Goal: Task Accomplishment & Management: Complete application form

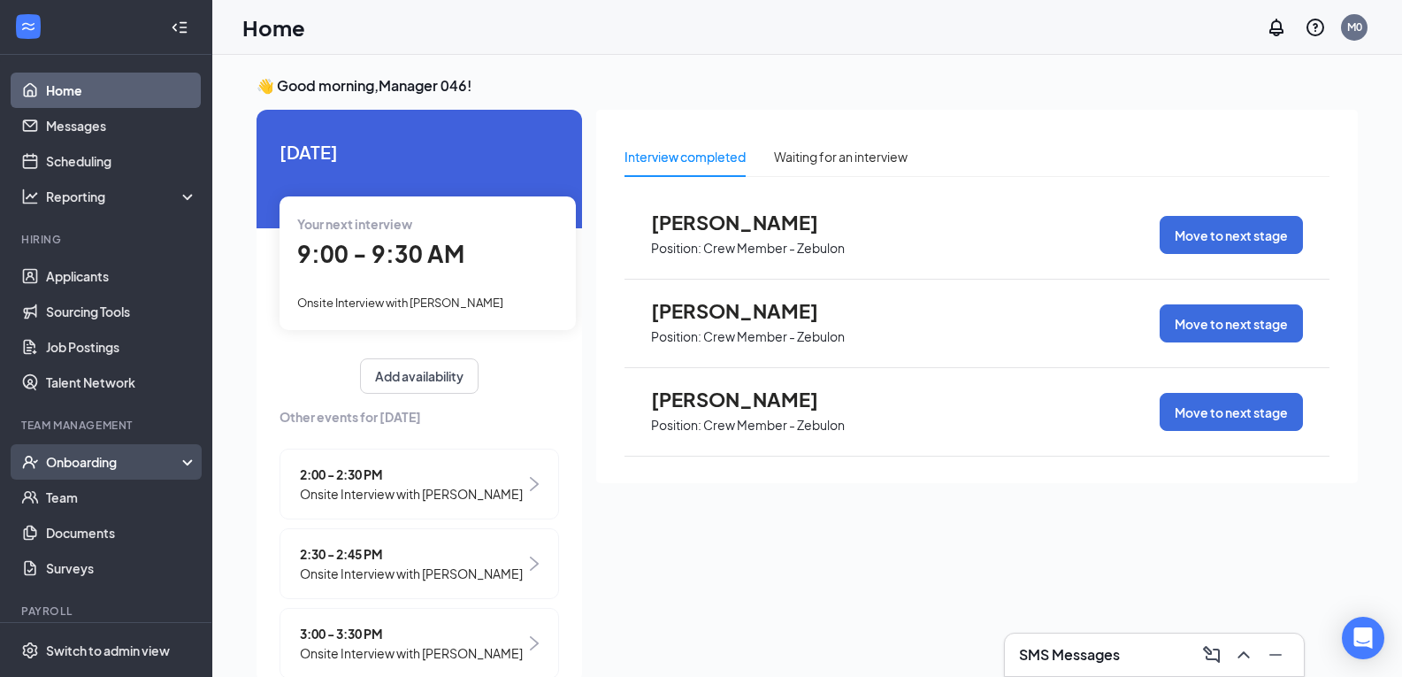
click at [85, 460] on div "Onboarding" at bounding box center [114, 462] width 136 height 18
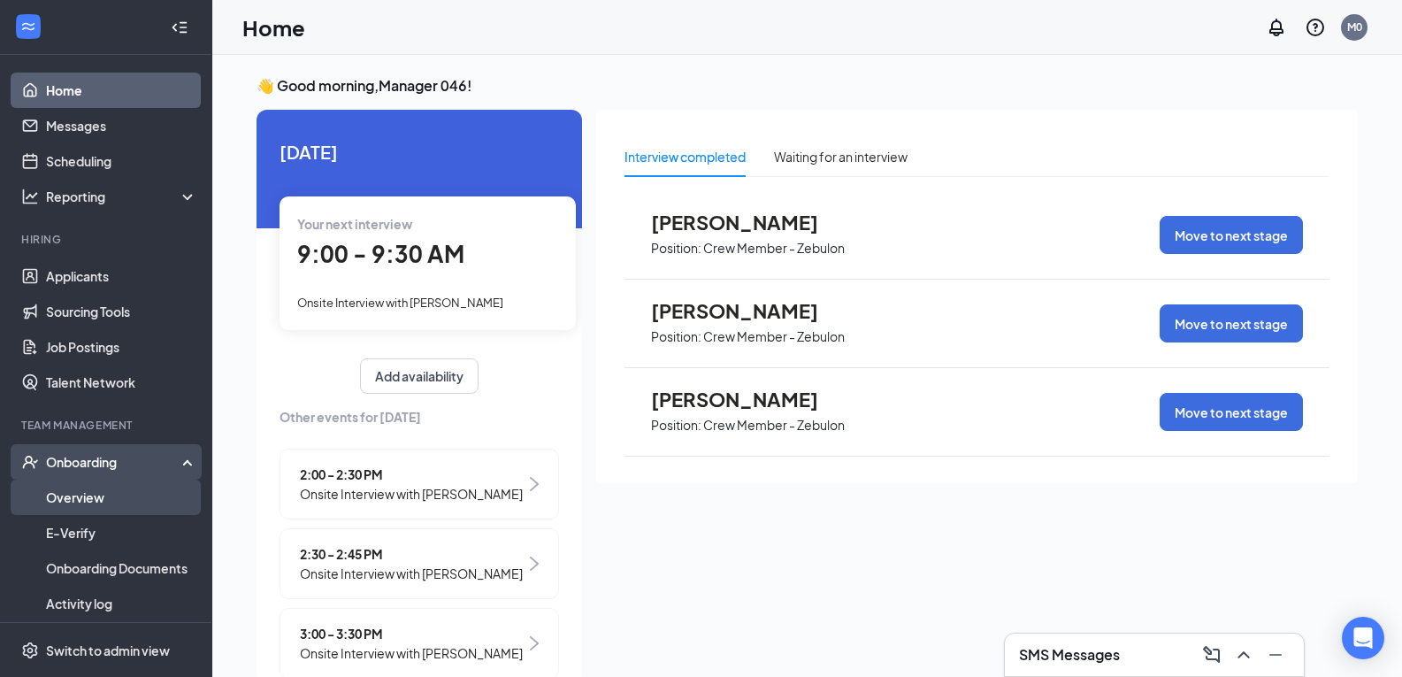
click at [103, 504] on link "Overview" at bounding box center [121, 496] width 151 height 35
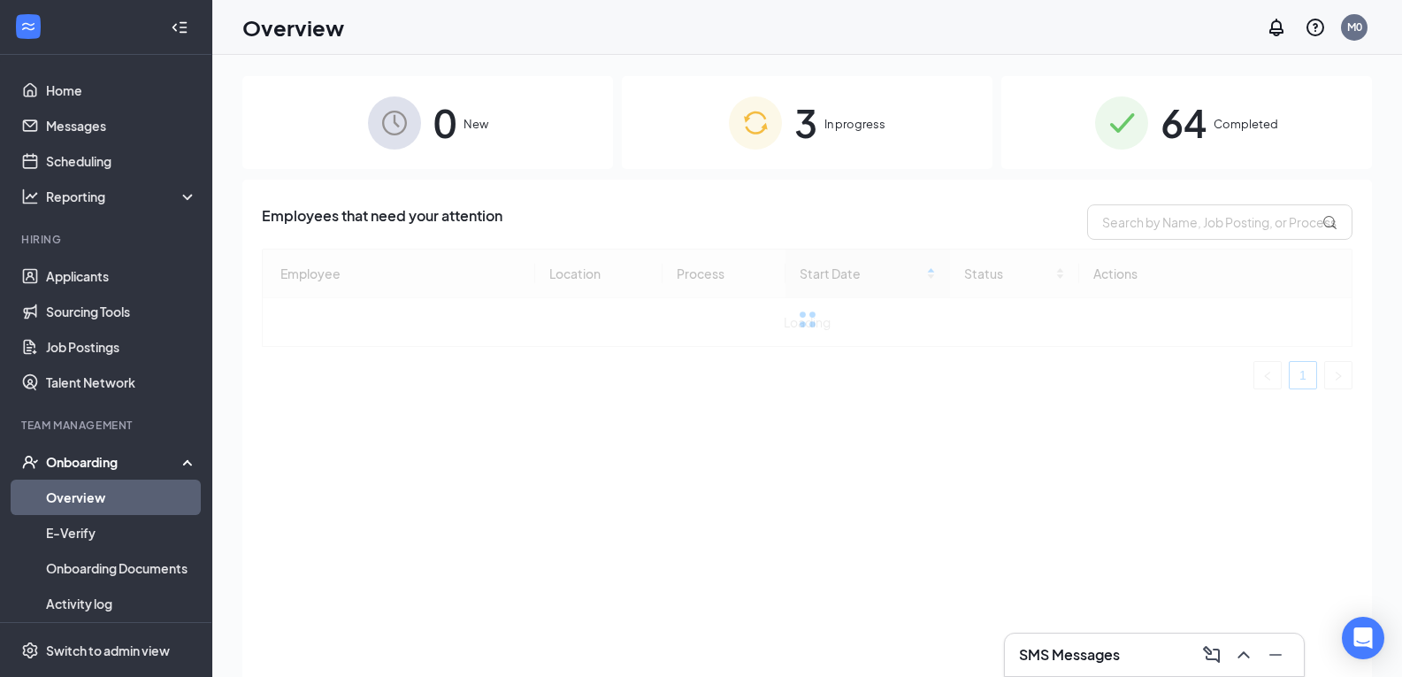
click at [869, 117] on span "In progress" at bounding box center [854, 124] width 61 height 18
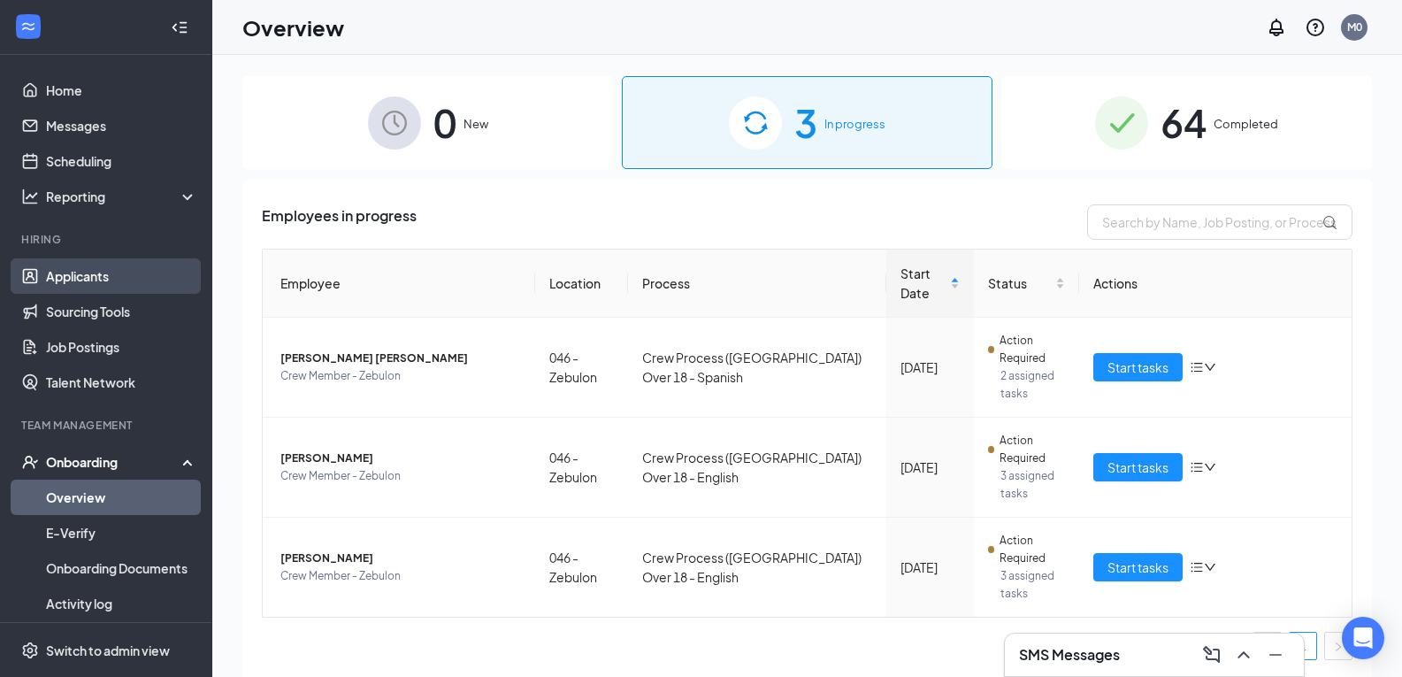
click at [90, 280] on link "Applicants" at bounding box center [121, 275] width 151 height 35
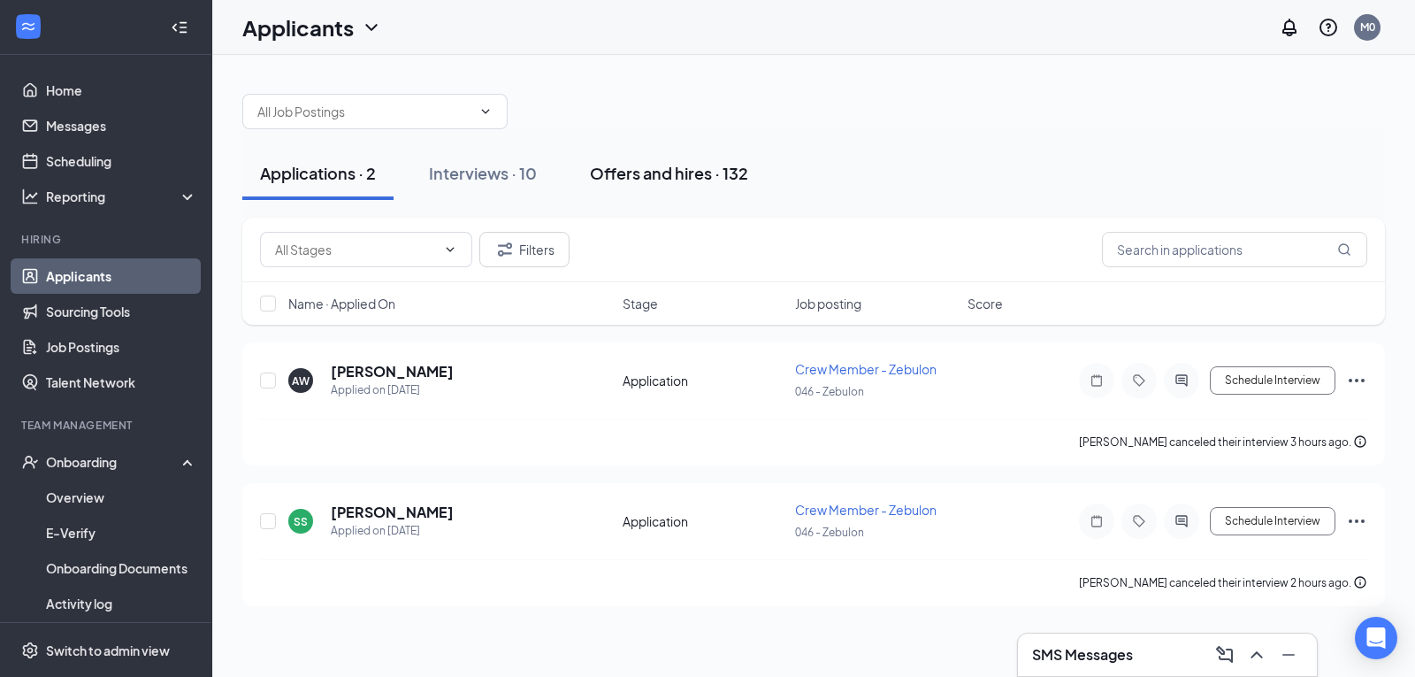
click at [711, 170] on div "Offers and hires · 132" at bounding box center [669, 173] width 158 height 22
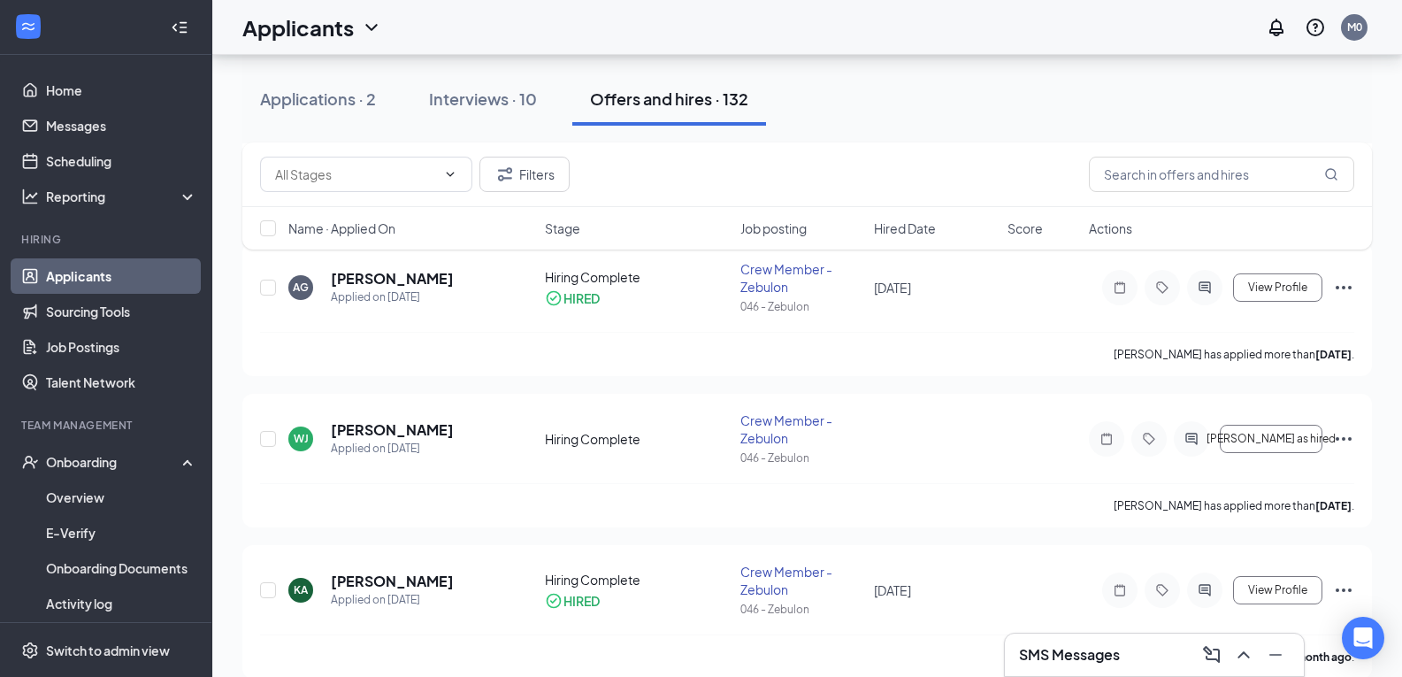
scroll to position [448, 0]
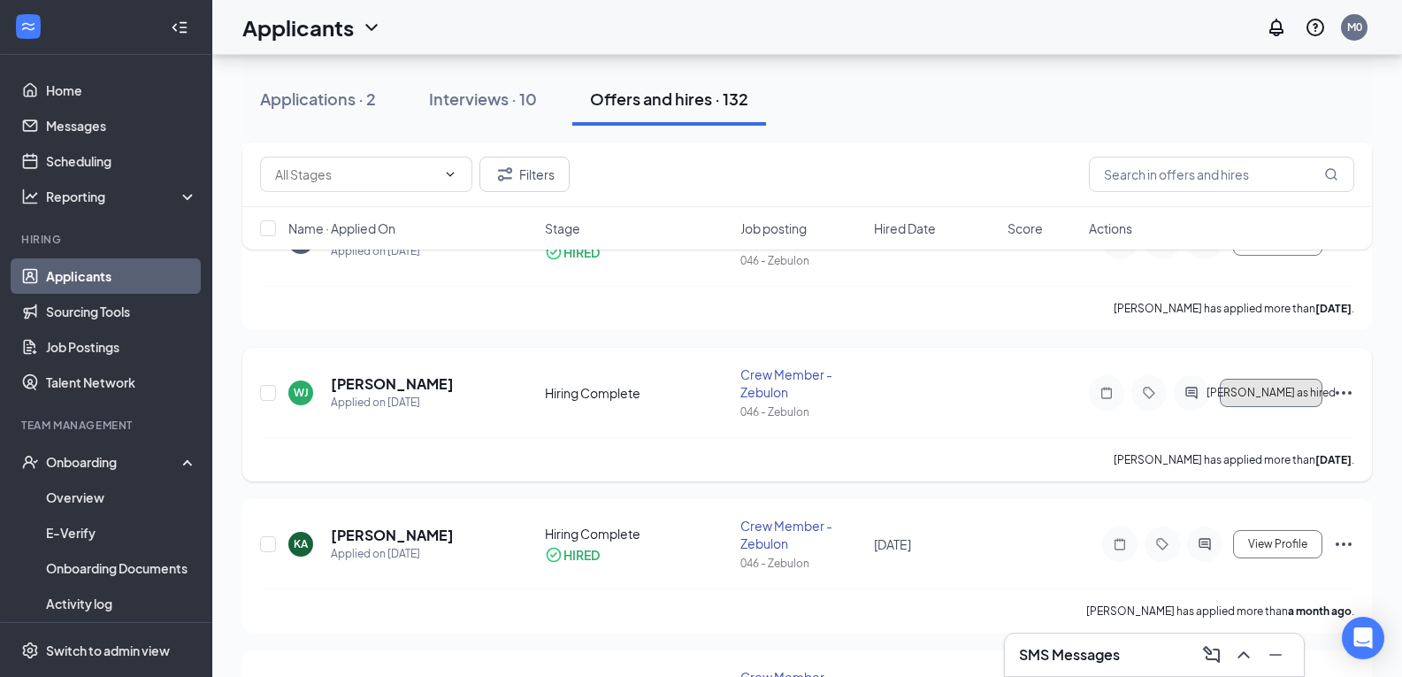
click at [1278, 387] on span "[PERSON_NAME] as hired" at bounding box center [1271, 393] width 129 height 12
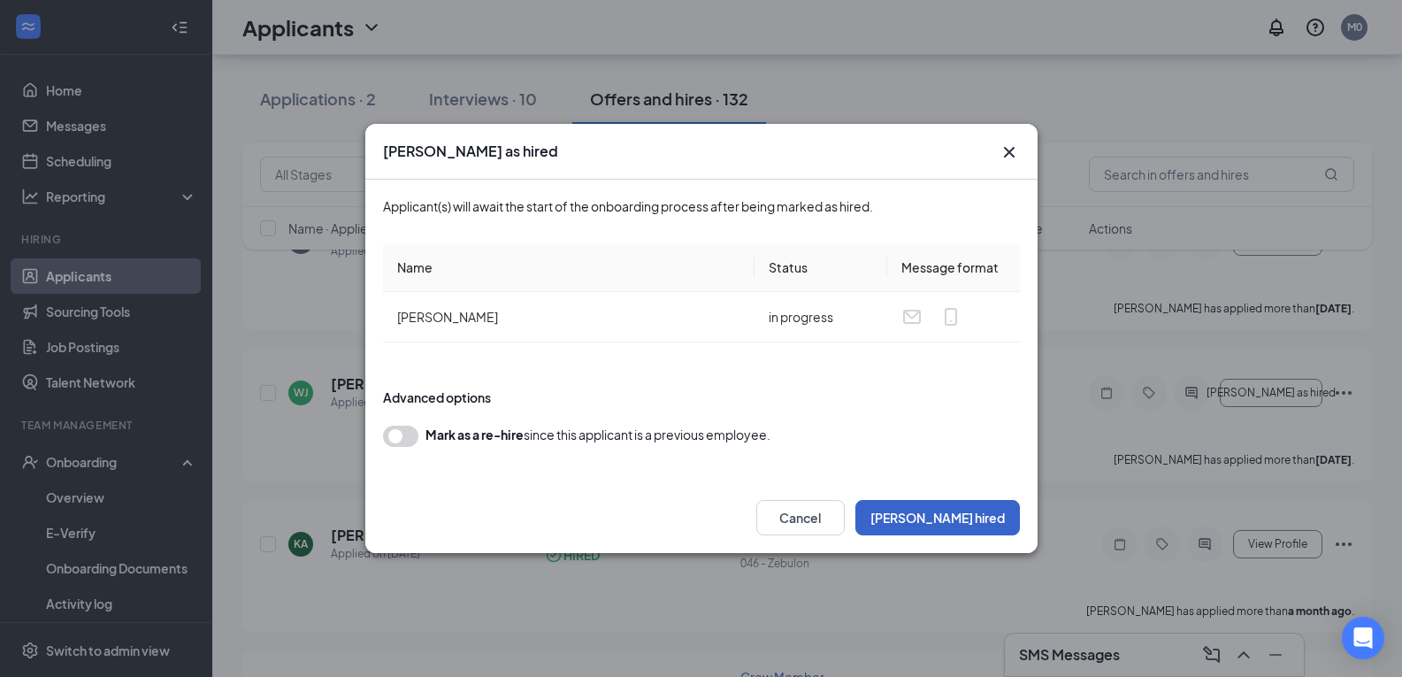
click at [978, 507] on button "[PERSON_NAME] hired" at bounding box center [937, 517] width 165 height 35
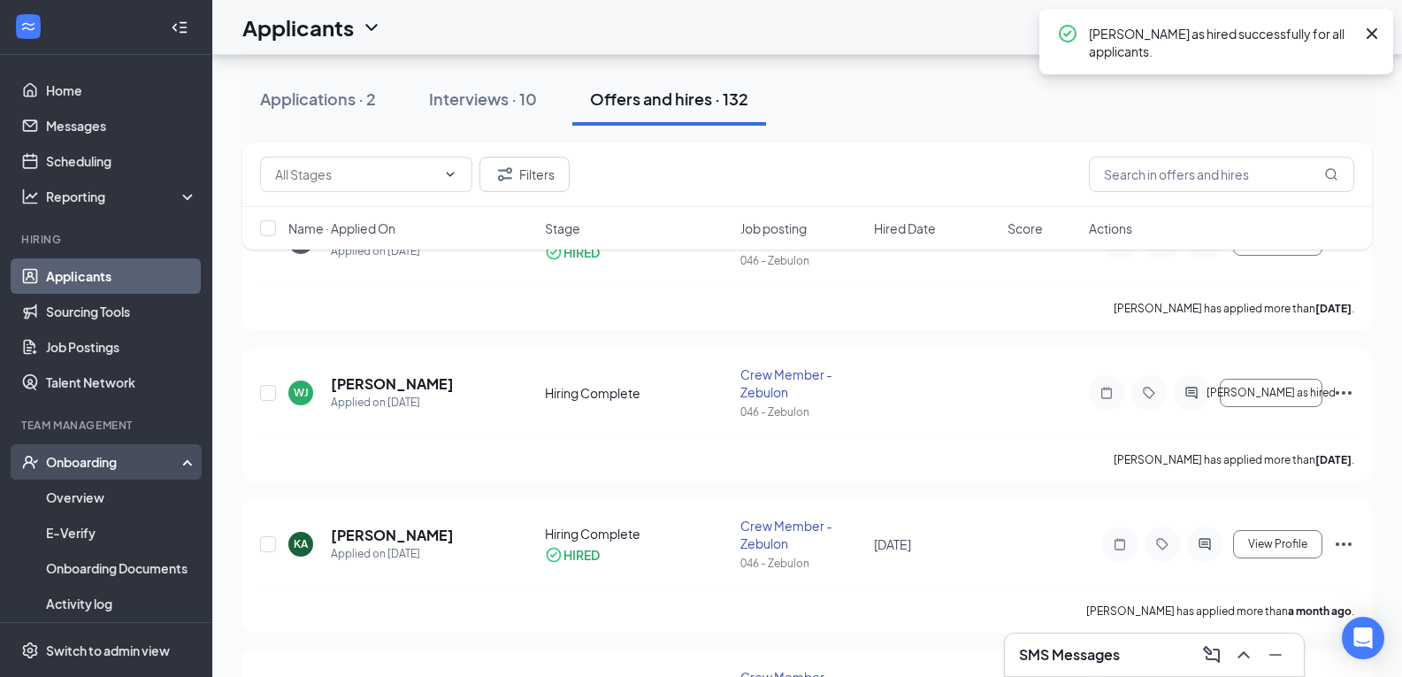
click at [81, 463] on div "Onboarding" at bounding box center [114, 462] width 136 height 18
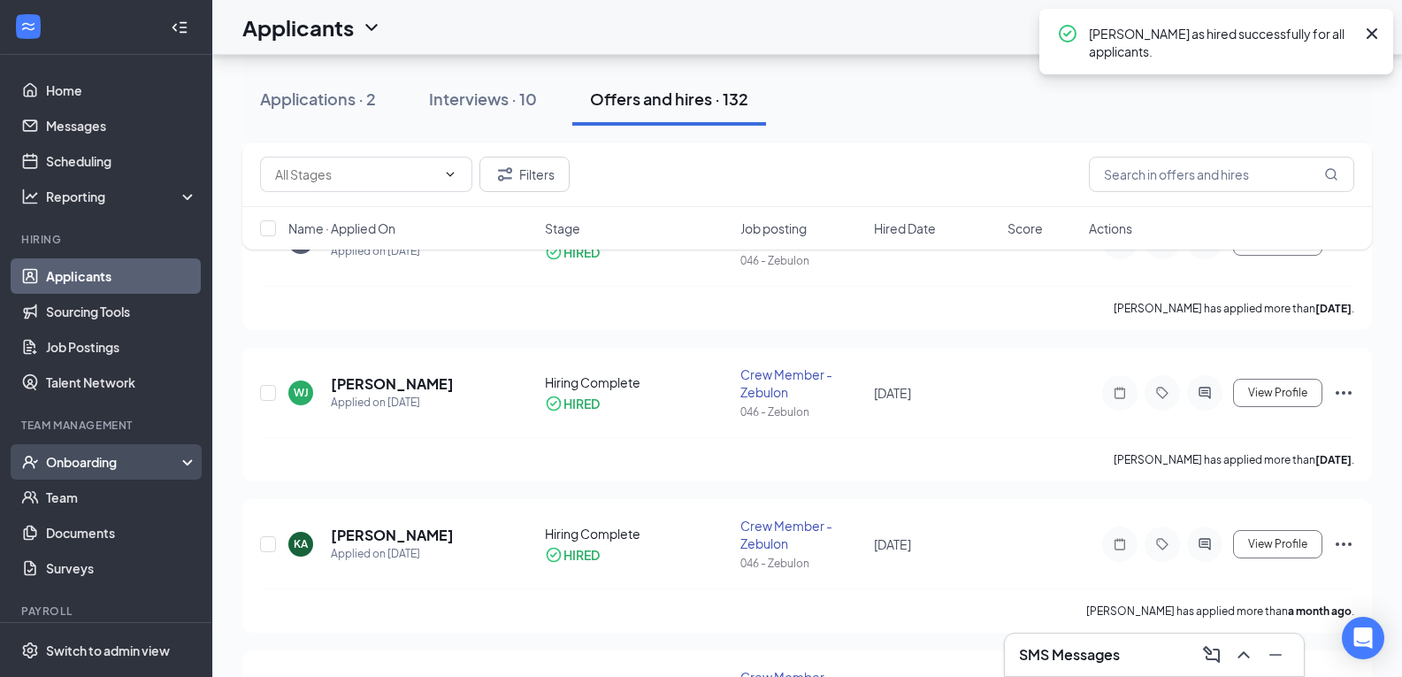
click at [90, 470] on div "Onboarding" at bounding box center [114, 462] width 136 height 18
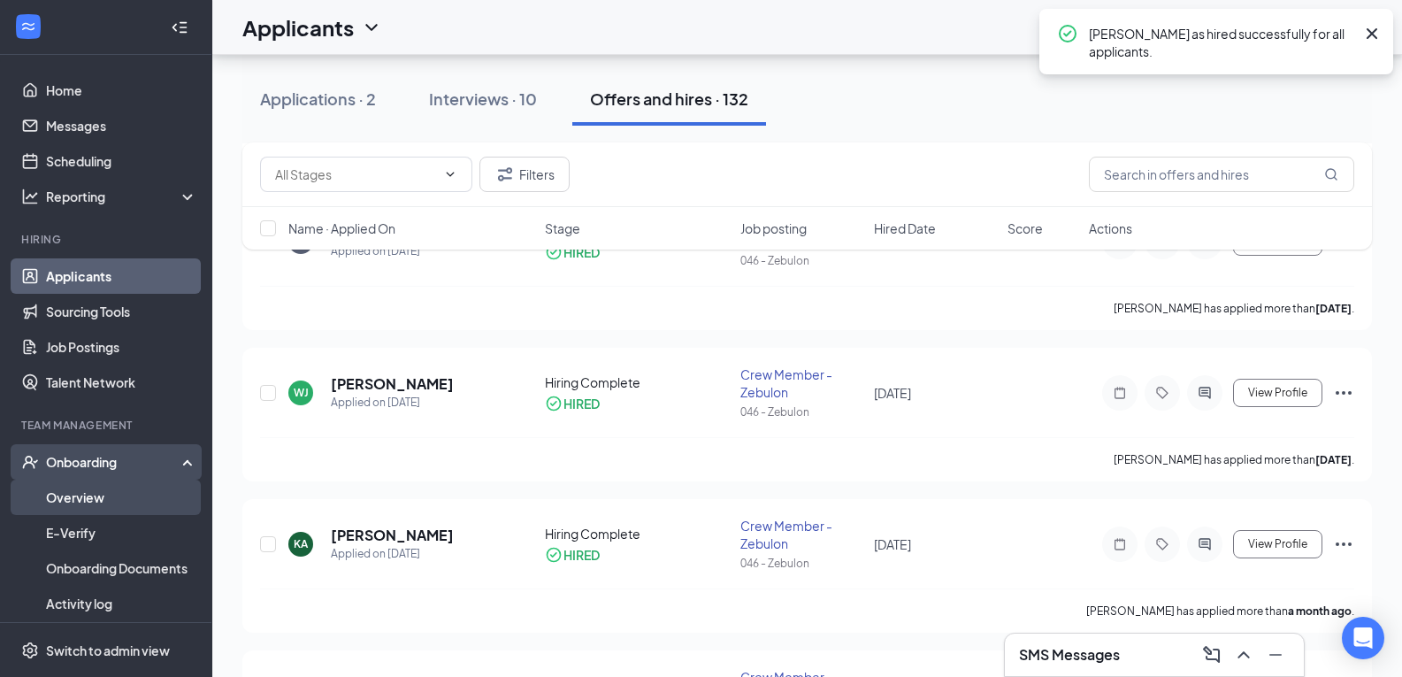
drag, startPoint x: 93, startPoint y: 499, endPoint x: 108, endPoint y: 496, distance: 15.3
click at [93, 500] on link "Overview" at bounding box center [121, 496] width 151 height 35
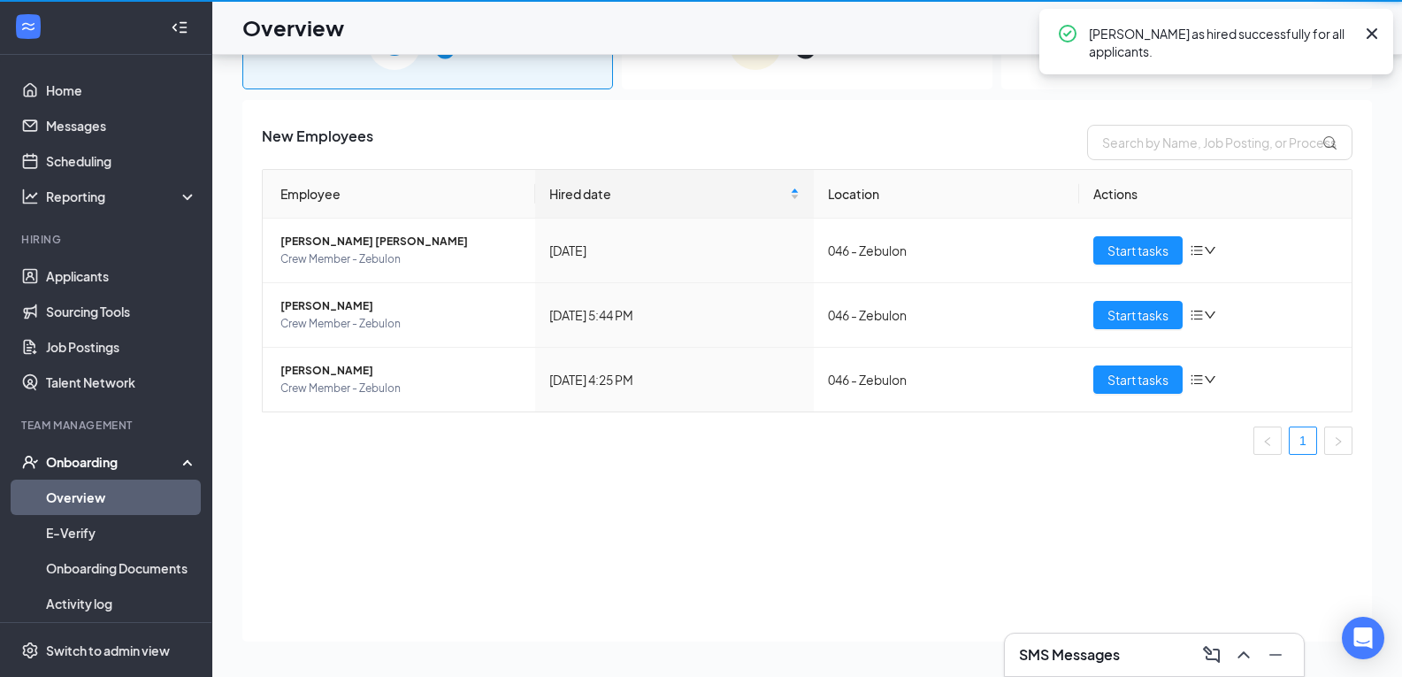
scroll to position [80, 0]
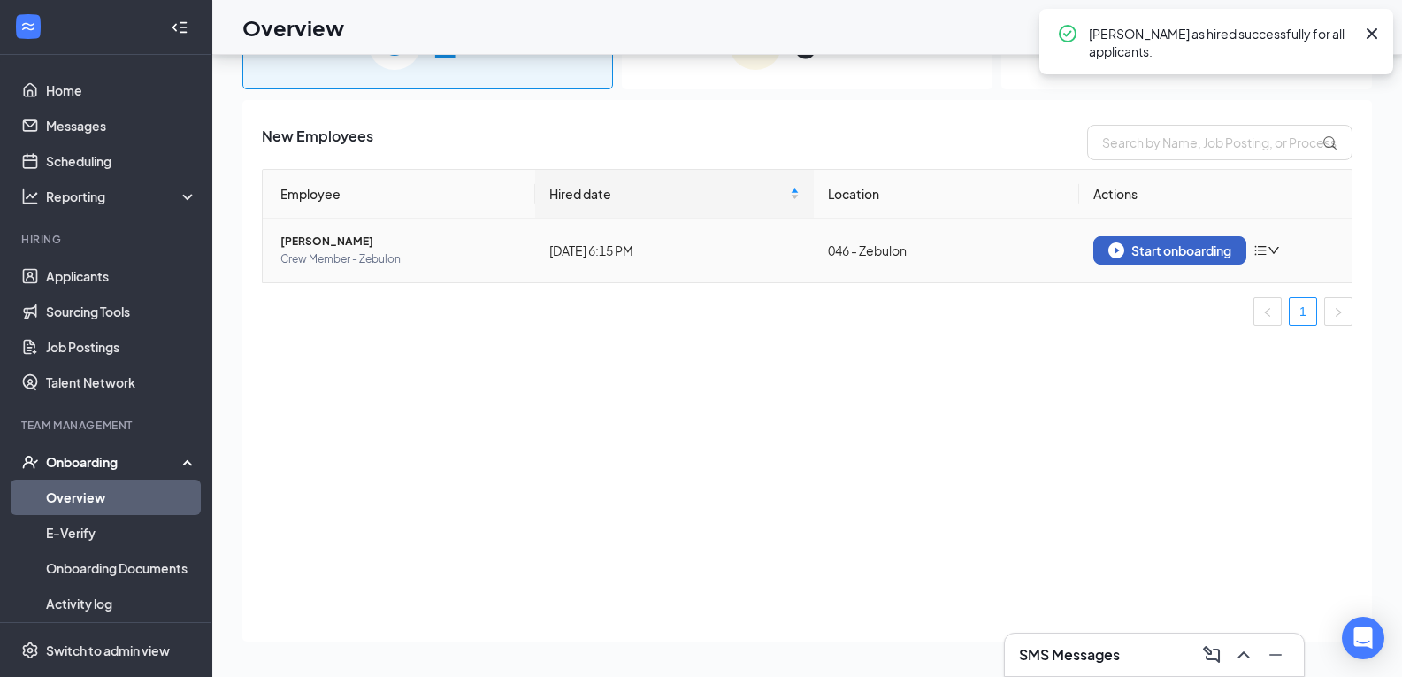
click at [1189, 244] on div "Start onboarding" at bounding box center [1169, 250] width 123 height 16
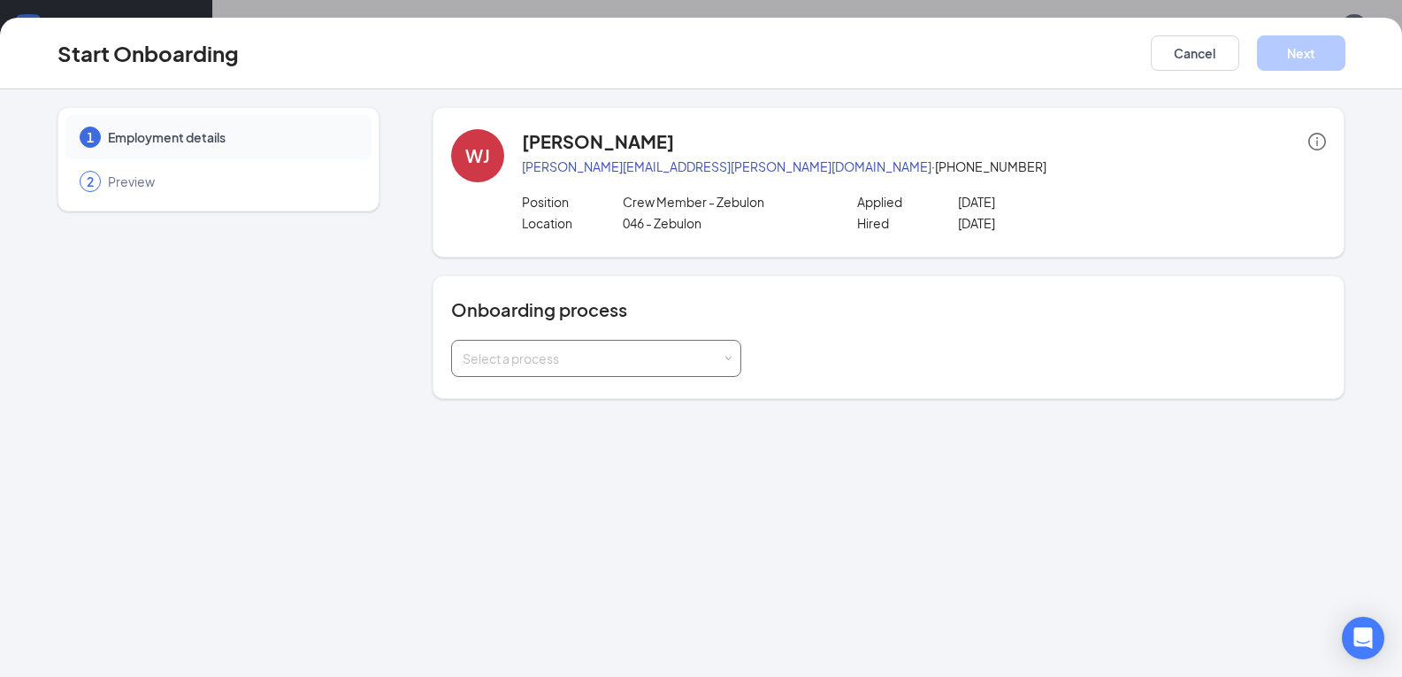
click at [479, 351] on div "Select a process" at bounding box center [592, 358] width 259 height 18
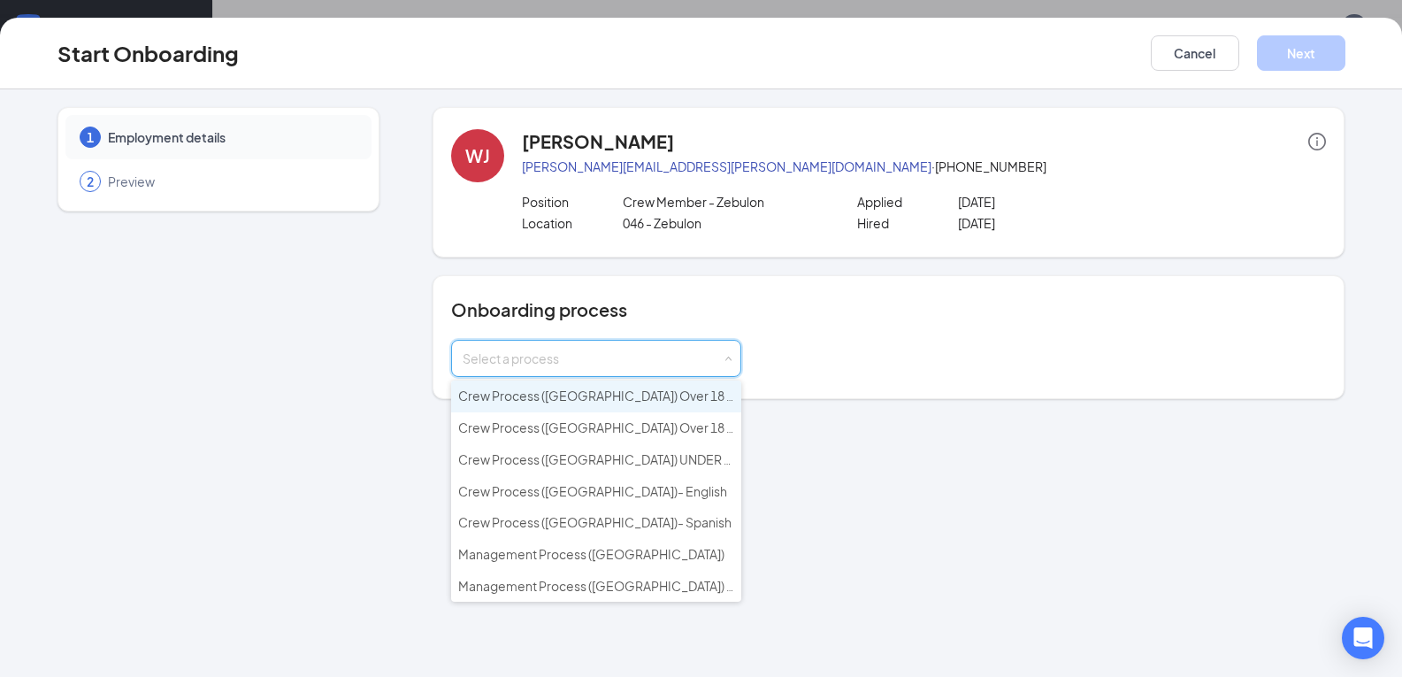
click at [511, 395] on span "Crew Process ([GEOGRAPHIC_DATA]) Over 18 - English" at bounding box center [617, 395] width 318 height 16
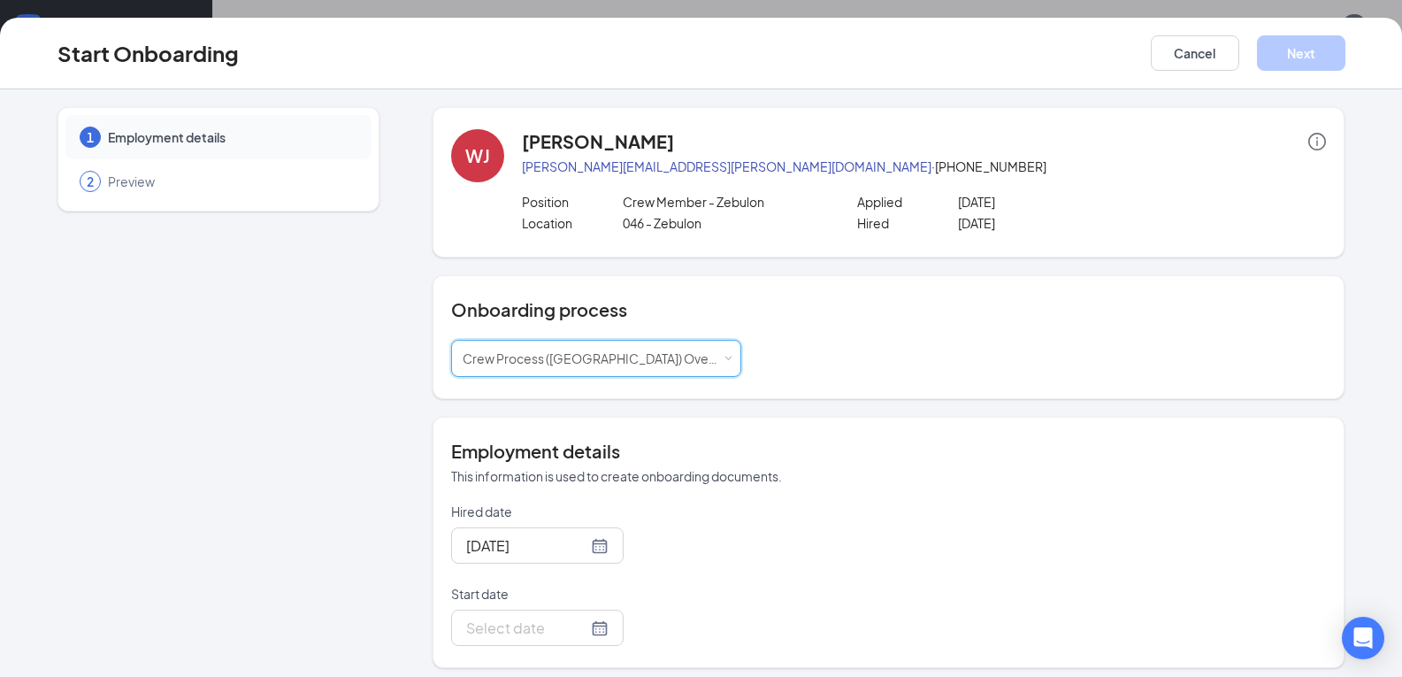
click at [329, 408] on div "1 Employment details 2 Preview" at bounding box center [218, 387] width 322 height 561
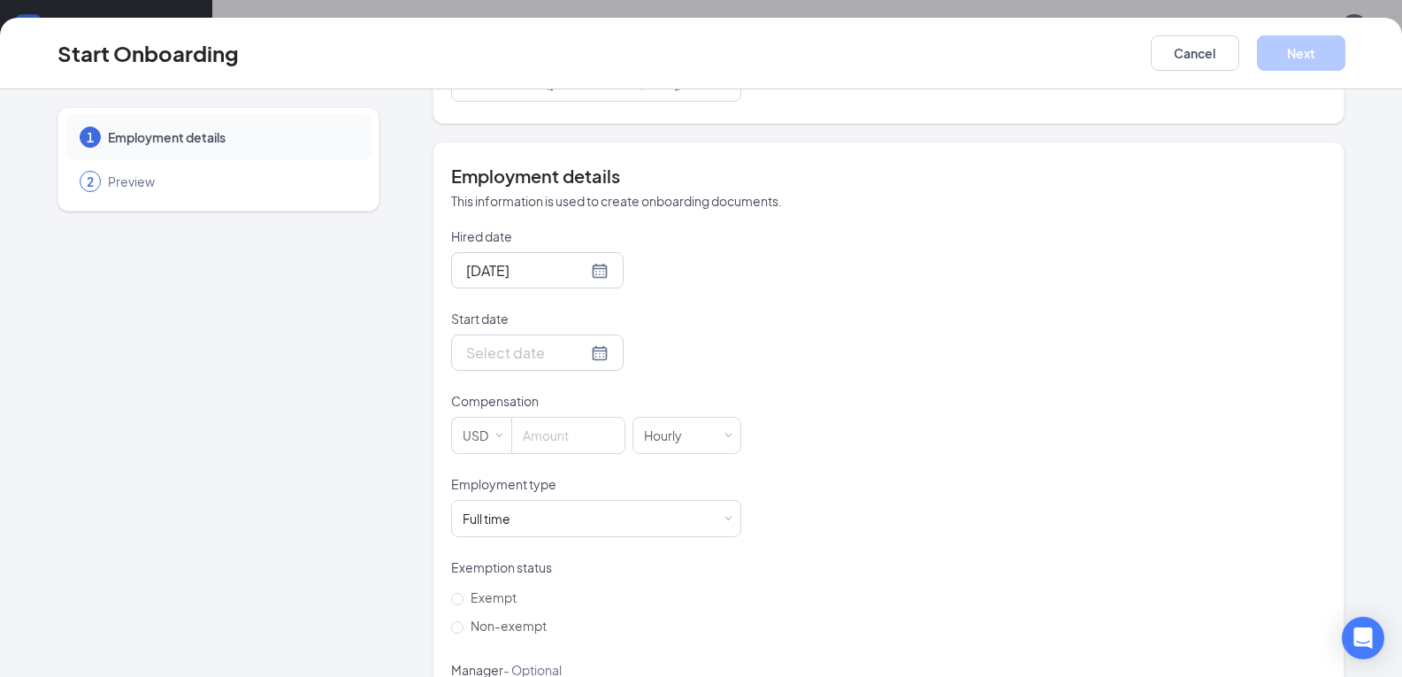
scroll to position [290, 0]
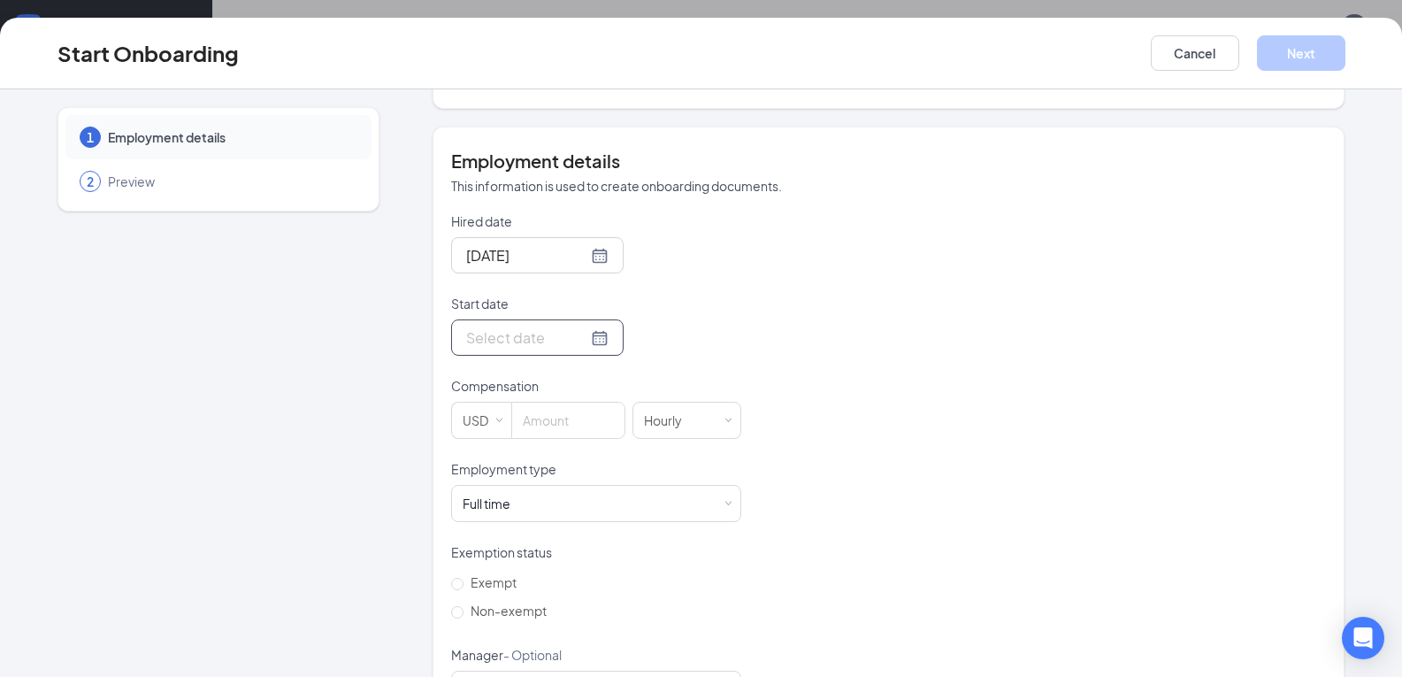
click at [511, 349] on input "Start date" at bounding box center [526, 337] width 121 height 22
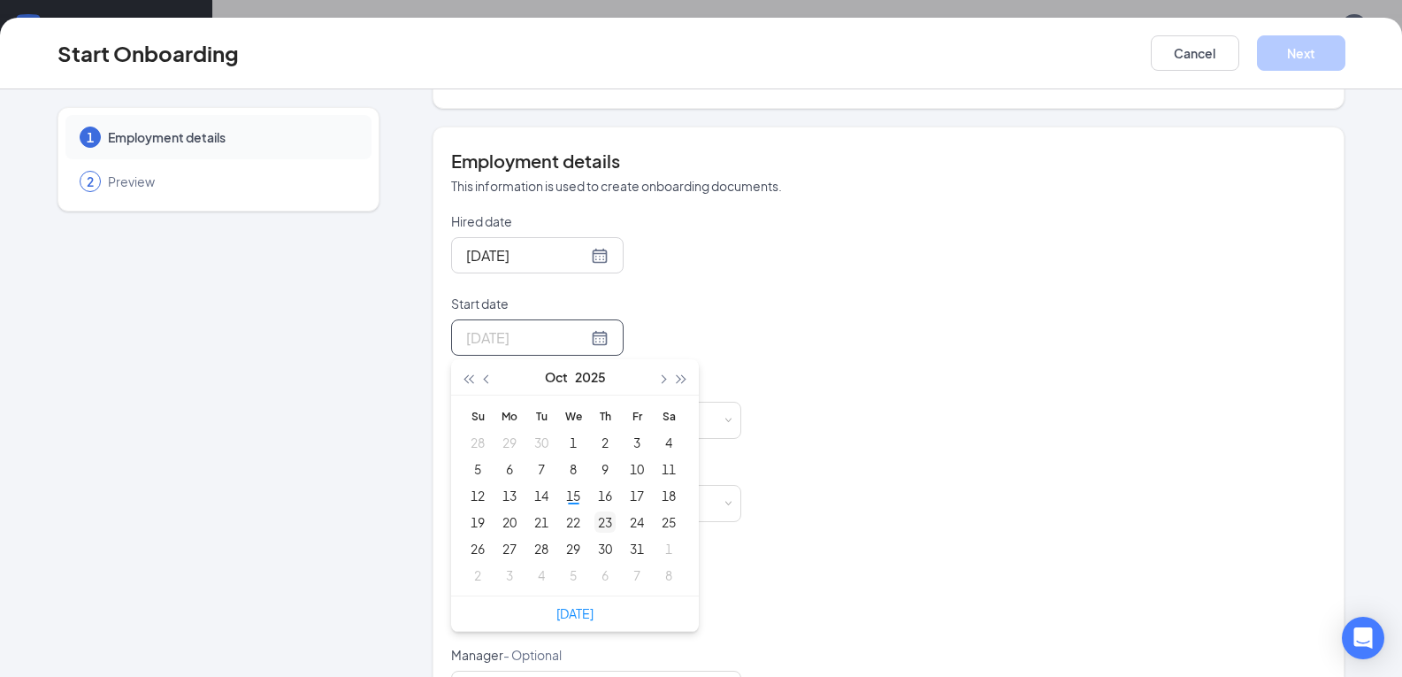
type input "[DATE]"
click at [603, 520] on div "23" at bounding box center [604, 521] width 21 height 21
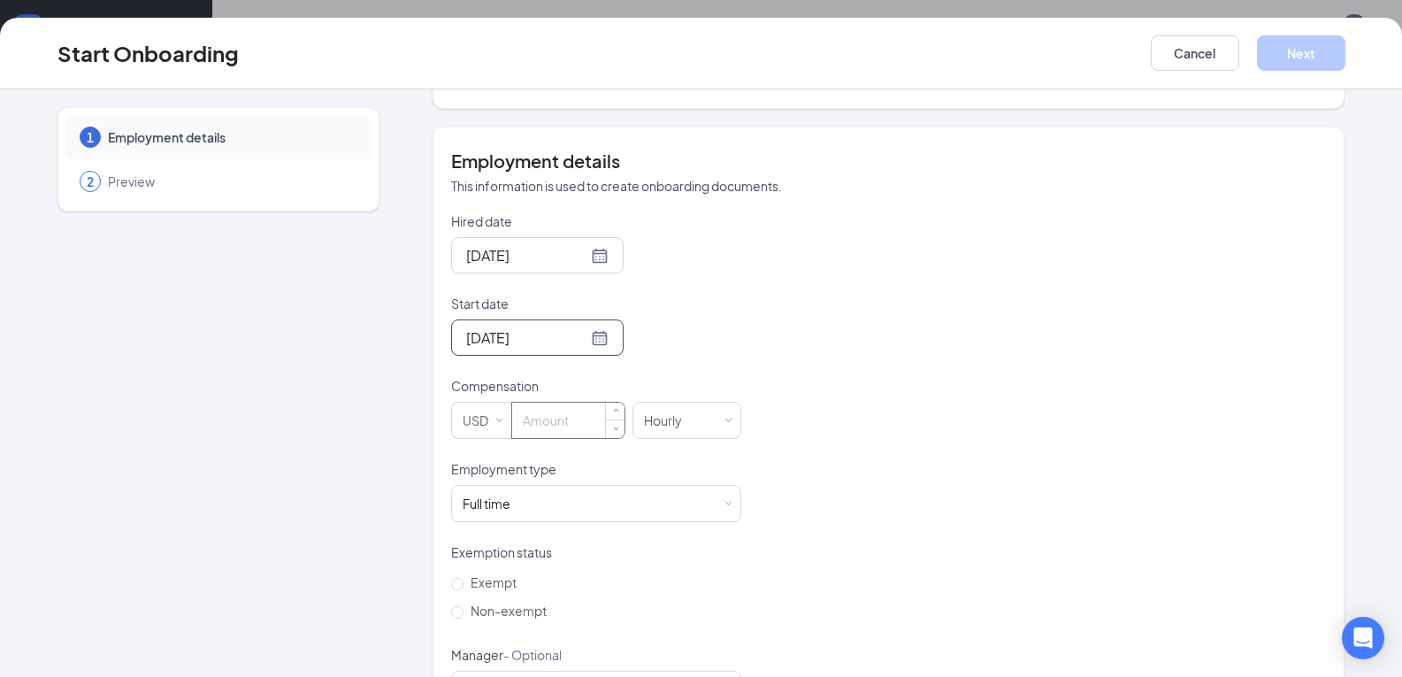
click at [537, 427] on input at bounding box center [568, 419] width 112 height 35
type input "13.5"
click at [522, 502] on div "Full time Works 30+ hours per week and is reasonably expected to work" at bounding box center [596, 503] width 267 height 35
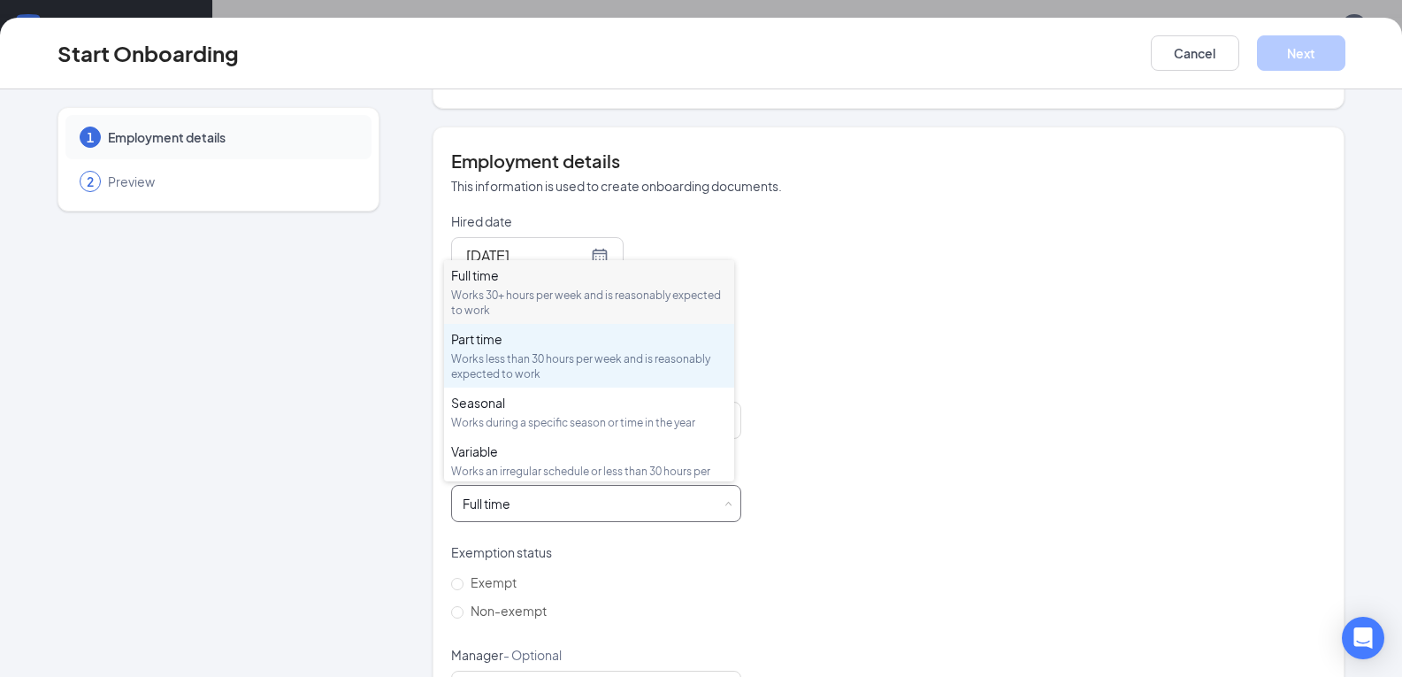
click at [477, 344] on div "Part time" at bounding box center [589, 339] width 276 height 18
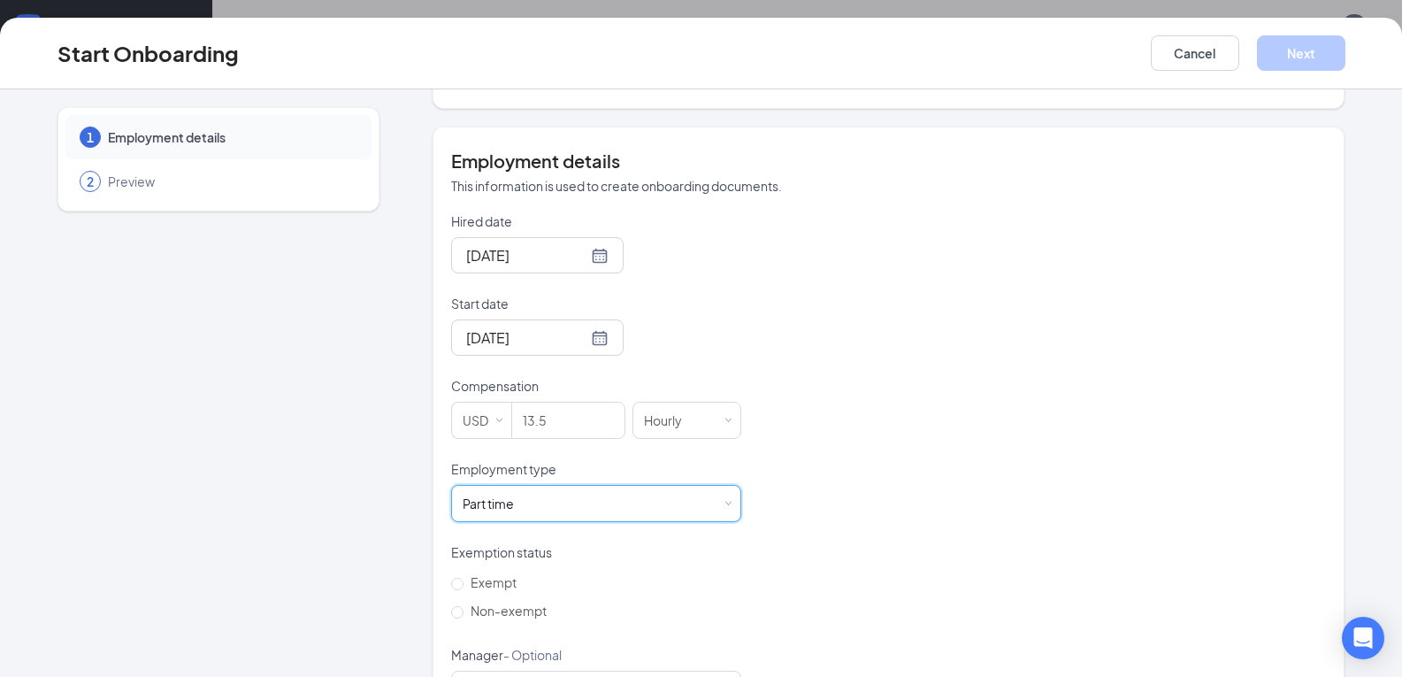
click at [318, 510] on div "1 Employment details 2 Preview" at bounding box center [218, 273] width 322 height 913
drag, startPoint x: 1392, startPoint y: 295, endPoint x: 1399, endPoint y: 331, distance: 36.1
click at [1399, 331] on div "1 Employment details 2 Preview [PERSON_NAME] Johle [EMAIL_ADDRESS][PERSON_NAME]…" at bounding box center [701, 382] width 1402 height 587
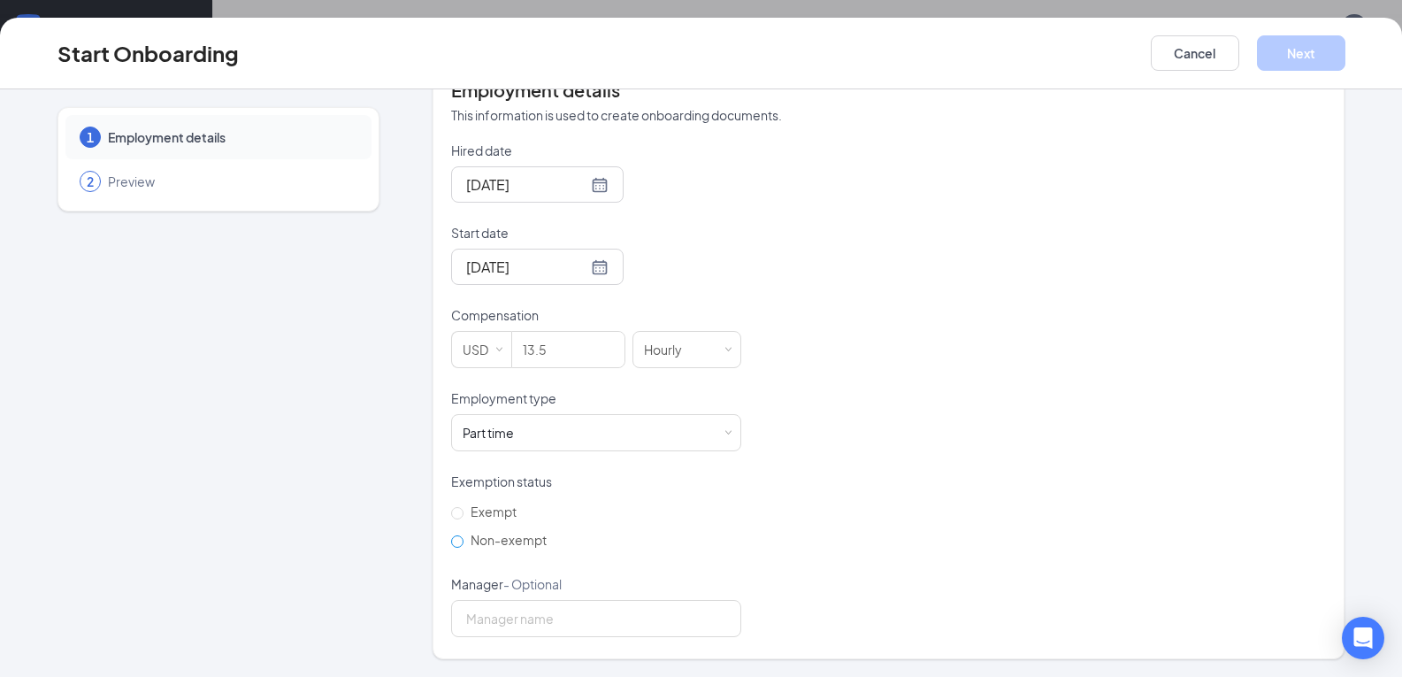
click at [482, 540] on span "Non-exempt" at bounding box center [509, 540] width 90 height 16
click at [464, 540] on input "Non-exempt" at bounding box center [457, 541] width 12 height 12
radio input "true"
click at [528, 612] on input "Manager - Optional" at bounding box center [596, 618] width 290 height 37
type input "[PERSON_NAME]"
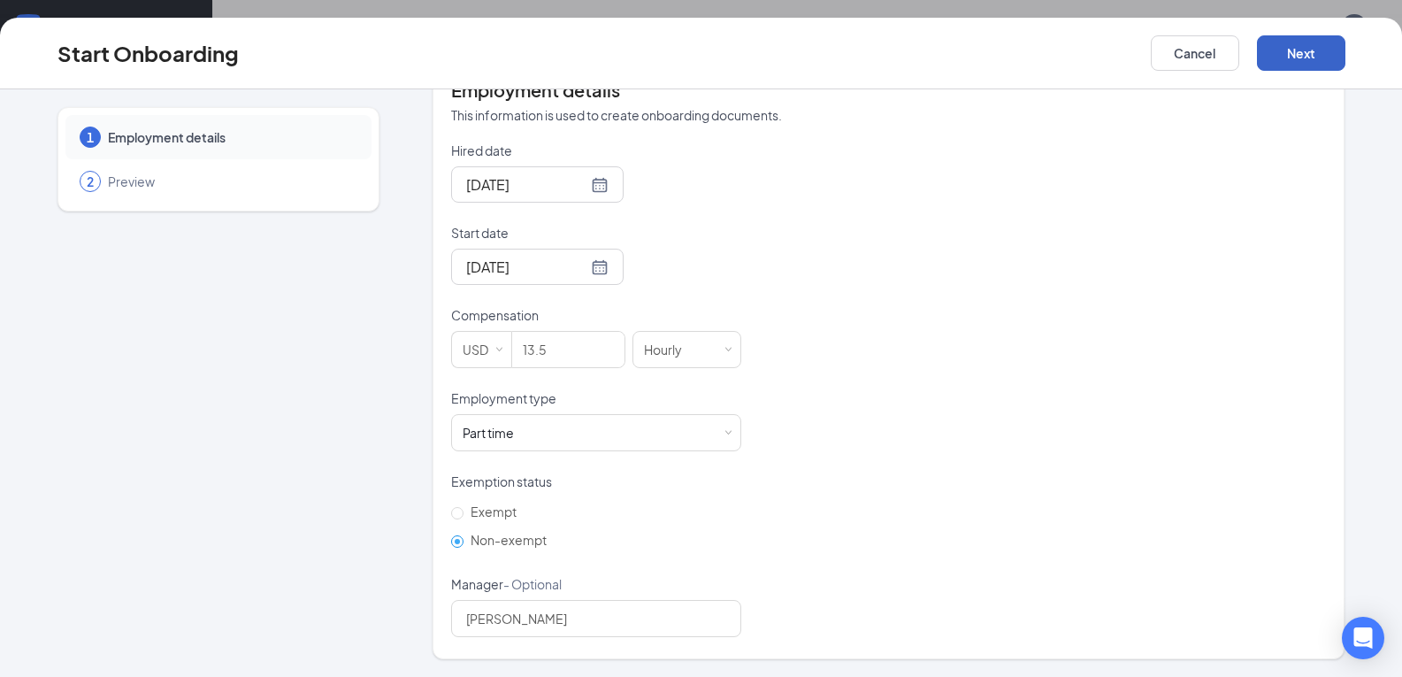
click at [1329, 38] on button "Next" at bounding box center [1301, 52] width 88 height 35
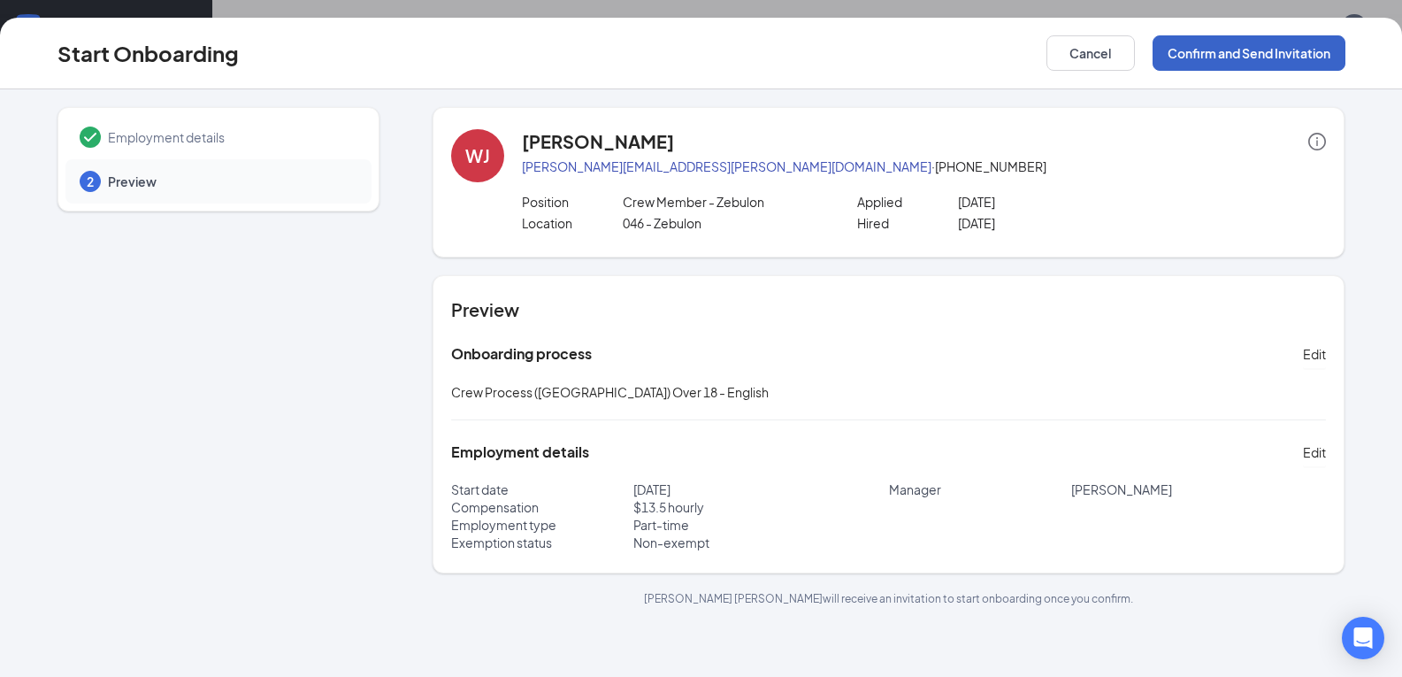
click at [1261, 60] on button "Confirm and Send Invitation" at bounding box center [1249, 52] width 193 height 35
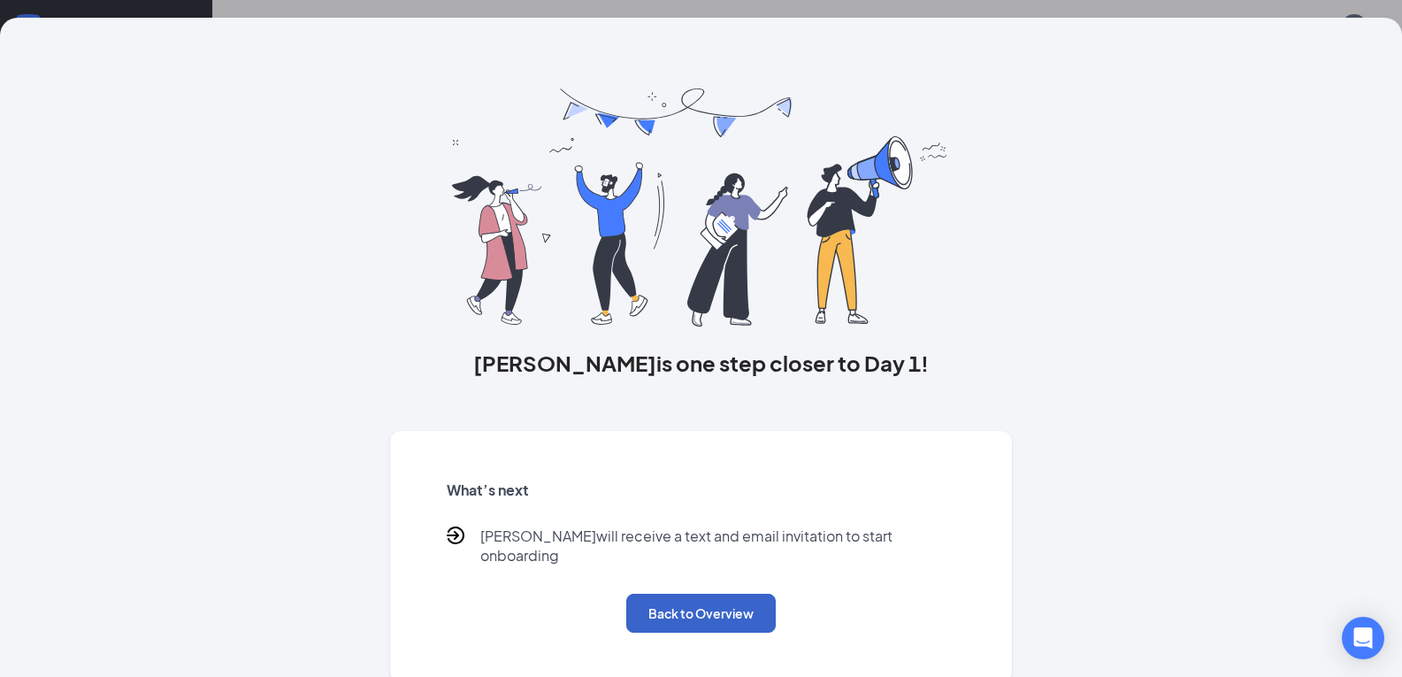
click at [705, 612] on button "Back to Overview" at bounding box center [700, 613] width 149 height 39
